Goal: Navigation & Orientation: Find specific page/section

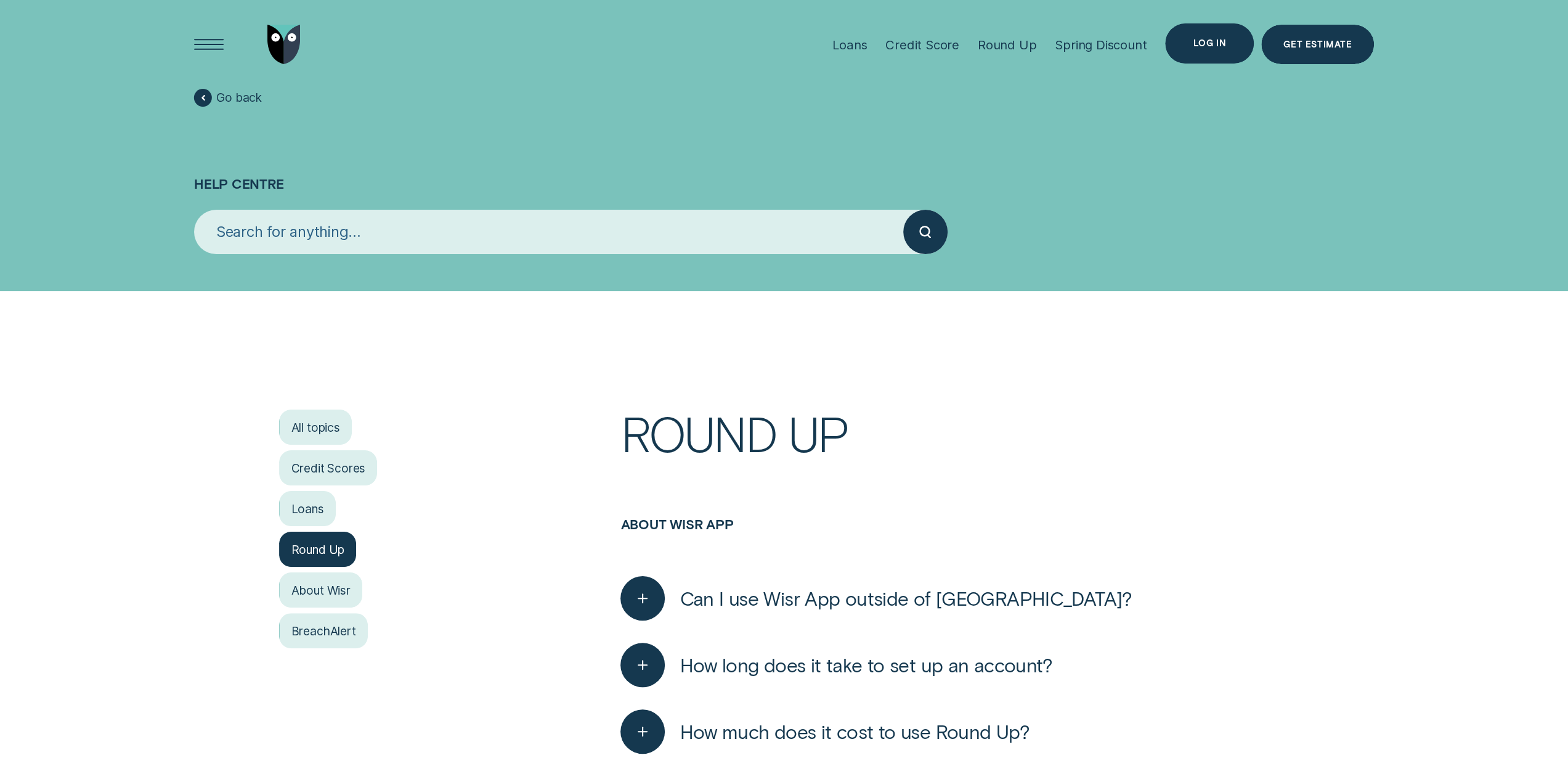
click at [1228, 36] on div "Log in" at bounding box center [1209, 43] width 89 height 40
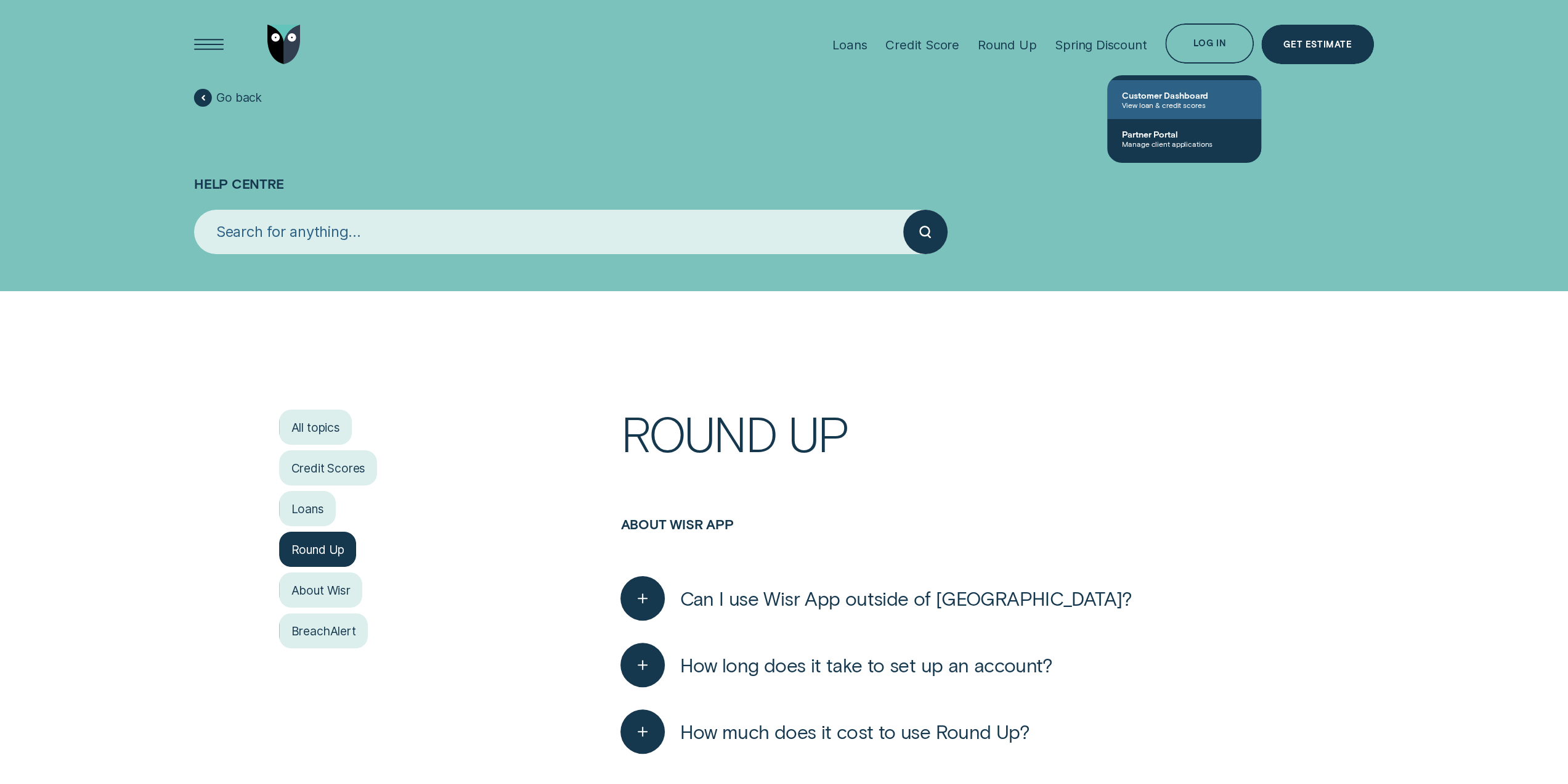
click at [1171, 100] on span "View loan & credit scores" at bounding box center [1184, 104] width 125 height 8
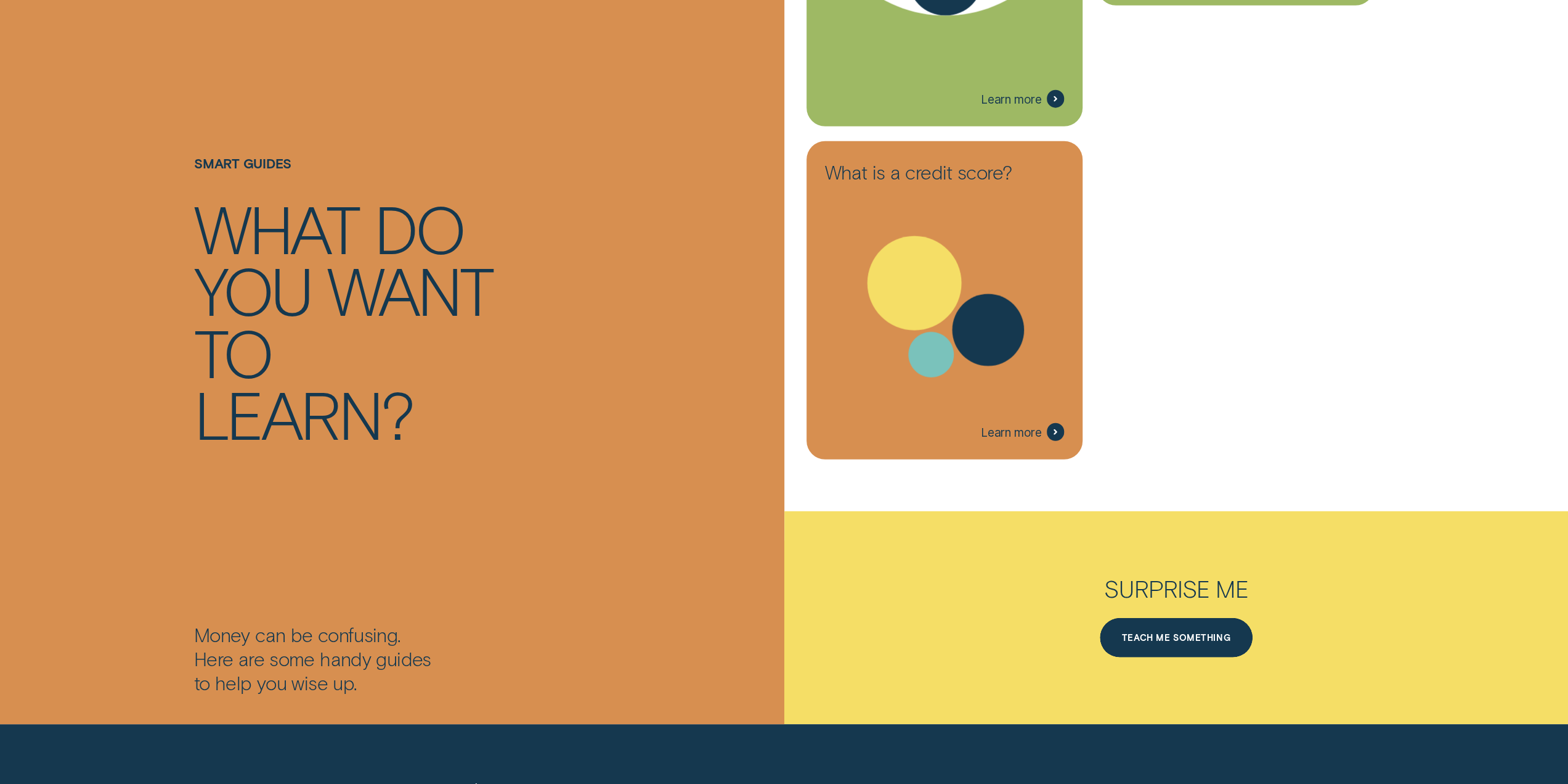
scroll to position [3514, 0]
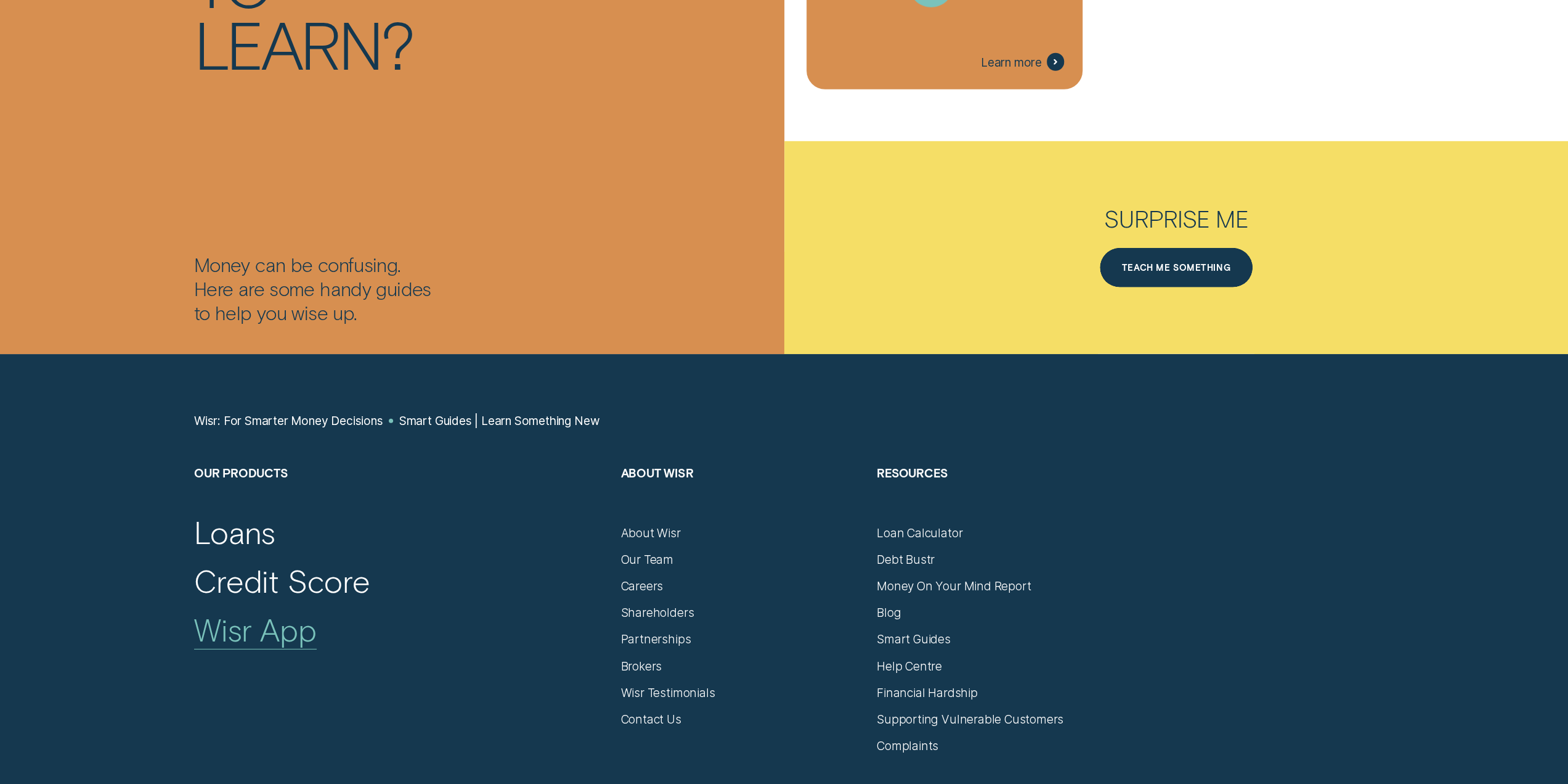
click at [246, 629] on div "Wisr App" at bounding box center [255, 629] width 123 height 38
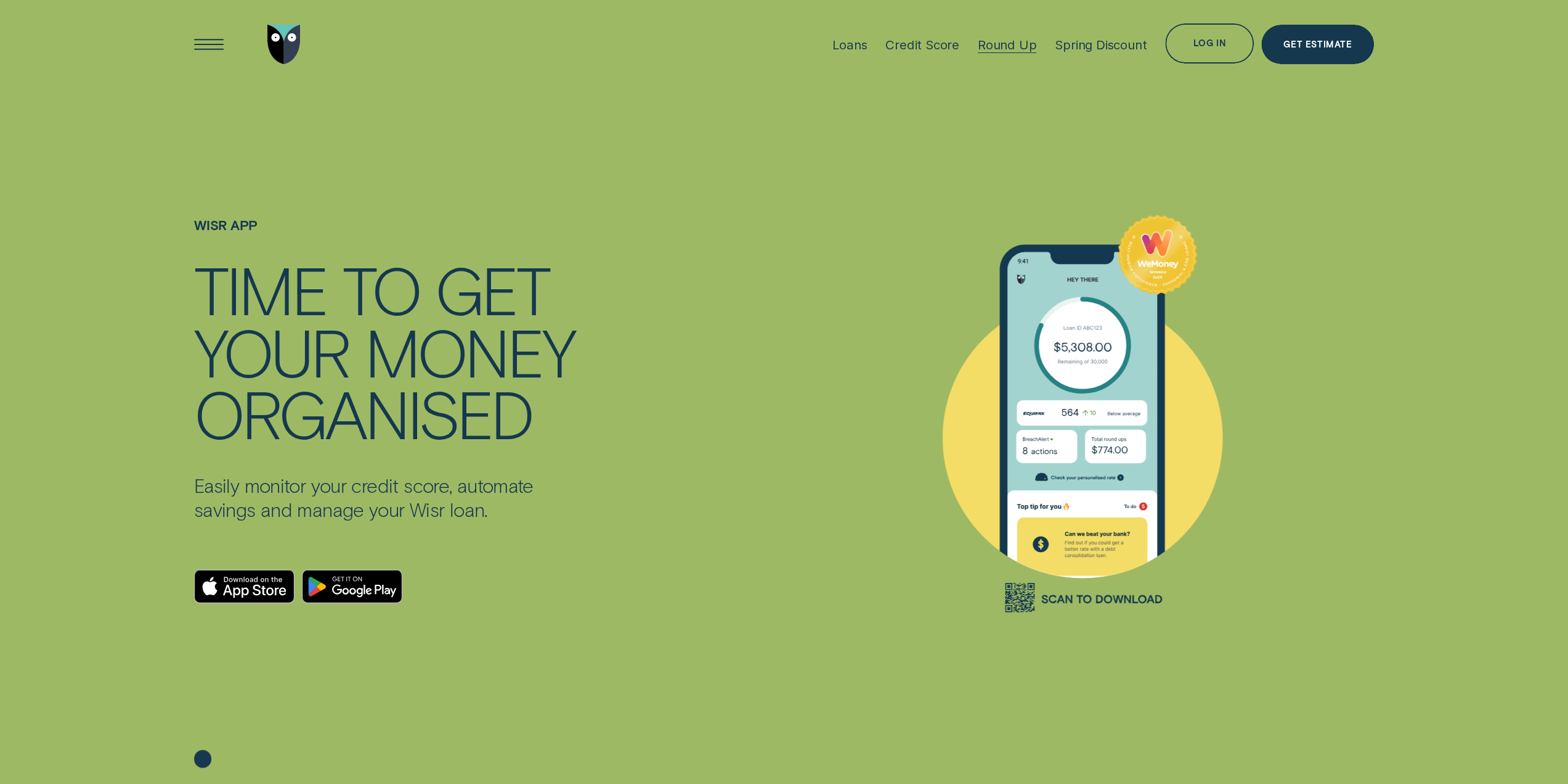
click at [999, 43] on div "Round Up" at bounding box center [1007, 44] width 59 height 15
